Goal: Task Accomplishment & Management: Manage account settings

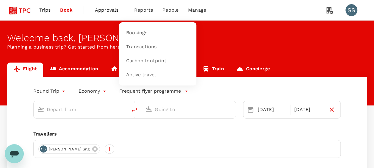
click at [140, 9] on span "Reports" at bounding box center [143, 10] width 19 height 7
click at [137, 35] on span "Bookings" at bounding box center [136, 32] width 21 height 7
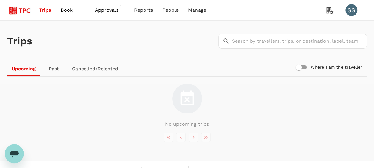
click at [67, 8] on span "Book" at bounding box center [67, 10] width 12 height 7
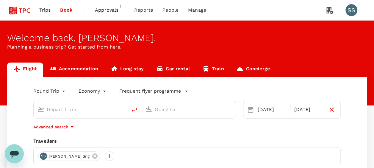
type input "Singapore Changi (SIN)"
type input "Shanghai, China (any)"
click at [107, 11] on span "Approvals" at bounding box center [110, 10] width 30 height 7
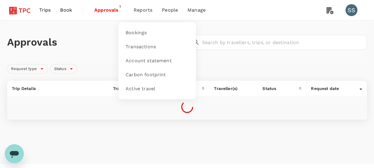
click at [140, 10] on span "Reports" at bounding box center [143, 10] width 19 height 7
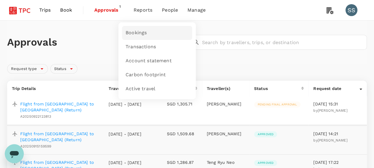
click at [143, 30] on span "Bookings" at bounding box center [136, 32] width 21 height 7
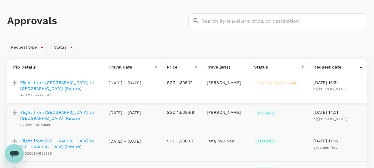
scroll to position [30, 0]
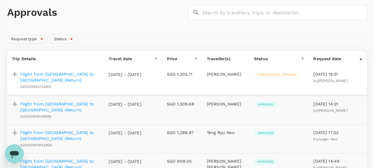
click at [86, 72] on p "Flight from [GEOGRAPHIC_DATA] to [GEOGRAPHIC_DATA] (Return)" at bounding box center [59, 77] width 79 height 12
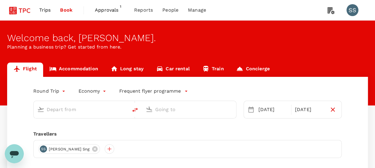
type input "Singapore Changi (SIN)"
type input "Shanghai, China (any)"
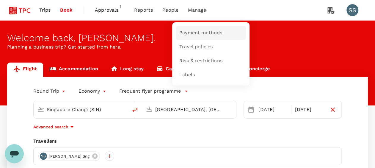
click at [202, 33] on span "Payment methods" at bounding box center [200, 32] width 43 height 7
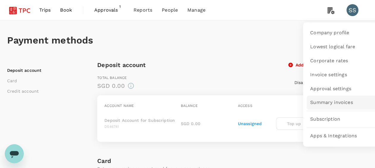
click at [349, 102] on span "Summary invoices" at bounding box center [331, 102] width 43 height 7
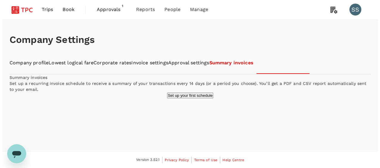
scroll to position [17, 0]
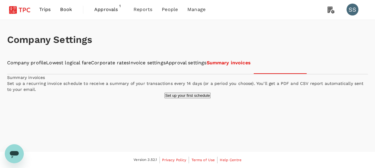
click at [189, 98] on button "Set up your first schedule" at bounding box center [188, 96] width 46 height 6
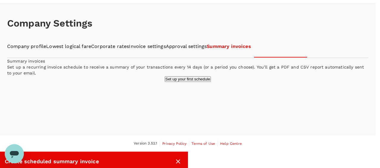
click at [365, 80] on div at bounding box center [190, 84] width 380 height 168
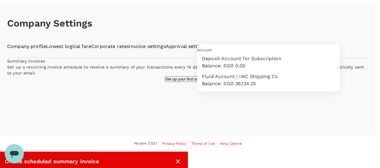
click at [362, 81] on div at bounding box center [190, 84] width 380 height 168
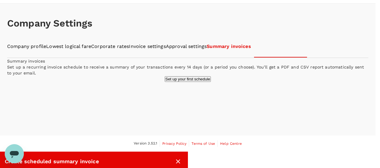
click at [355, 93] on div at bounding box center [190, 84] width 380 height 168
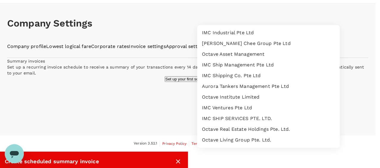
click at [356, 92] on div at bounding box center [190, 84] width 380 height 168
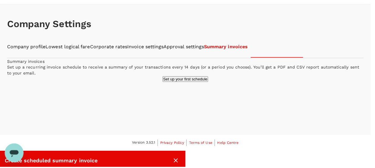
scroll to position [0, 0]
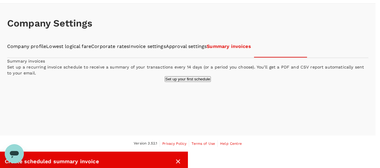
click at [182, 158] on icon "close" at bounding box center [177, 161] width 7 height 7
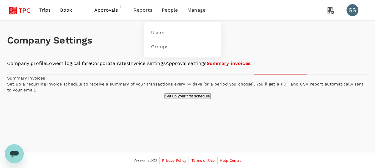
click at [173, 10] on span "People" at bounding box center [170, 10] width 16 height 7
click at [155, 33] on span "Users" at bounding box center [157, 32] width 13 height 7
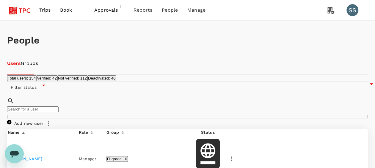
scroll to position [77, 0]
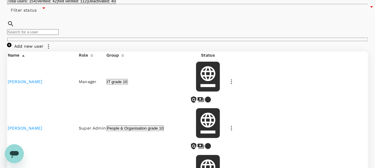
click at [49, 44] on icon "button" at bounding box center [48, 46] width 1 height 5
click at [344, 61] on span "Export all users" at bounding box center [339, 57] width 60 height 7
